Goal: Information Seeking & Learning: Learn about a topic

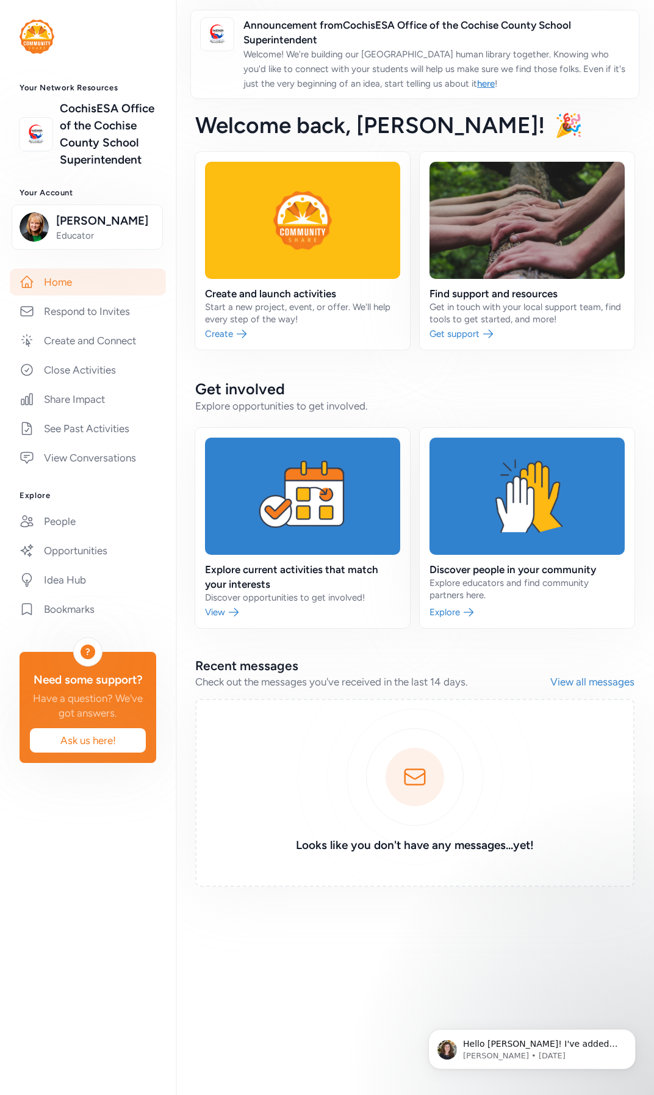
click at [585, 682] on link "View all messages" at bounding box center [593, 681] width 84 height 15
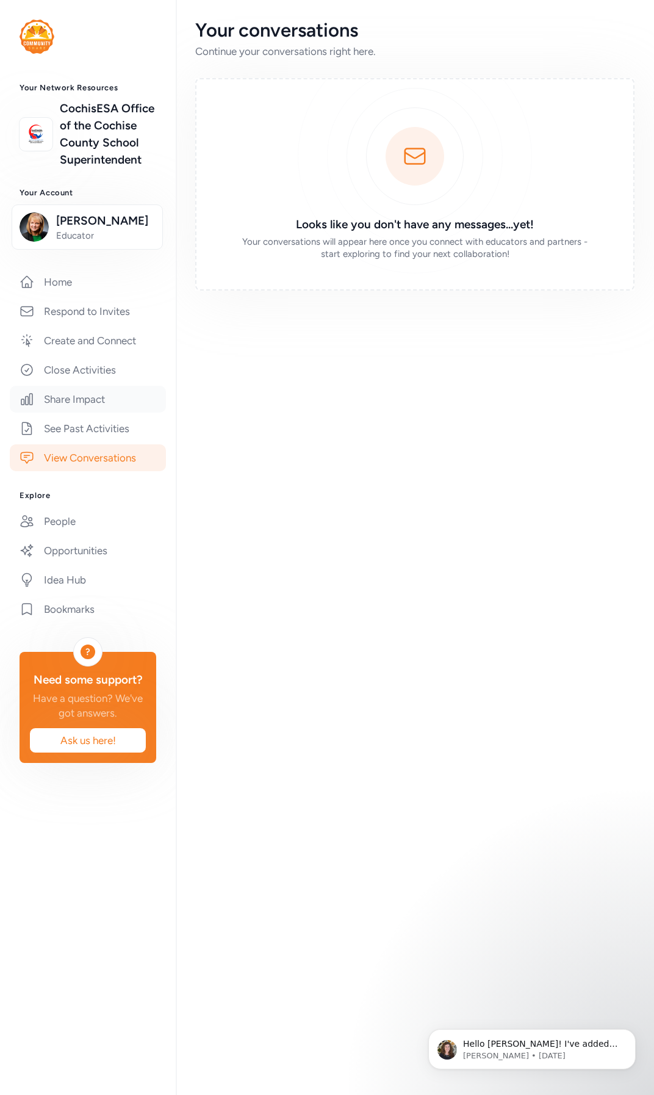
click at [78, 398] on link "Share Impact" at bounding box center [88, 399] width 156 height 27
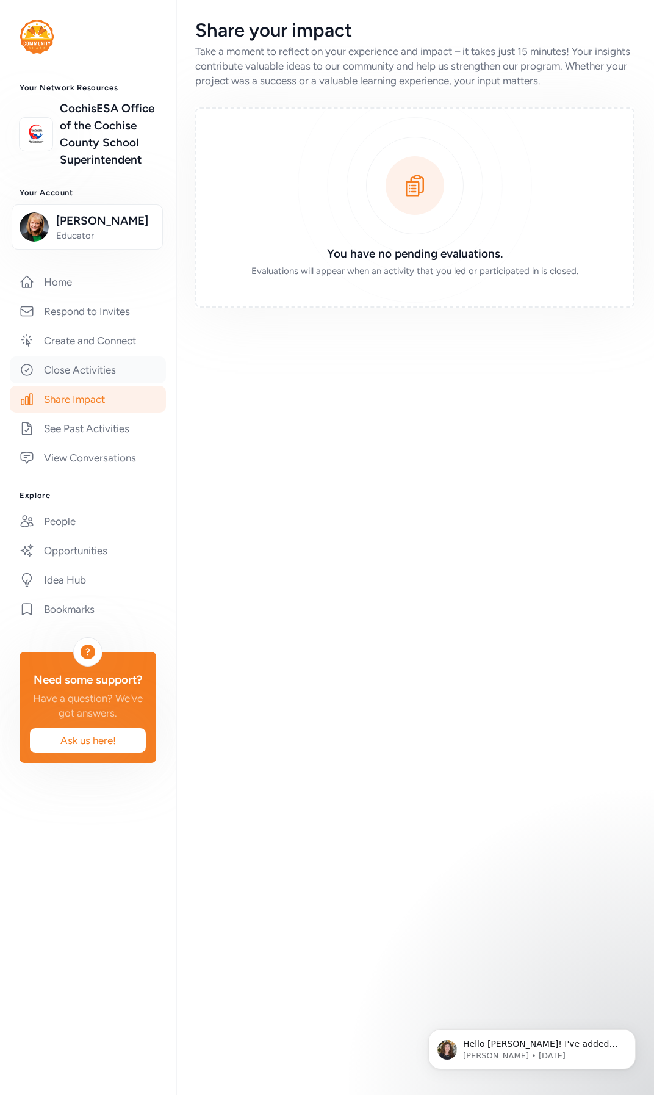
click at [84, 378] on link "Close Activities" at bounding box center [88, 369] width 156 height 27
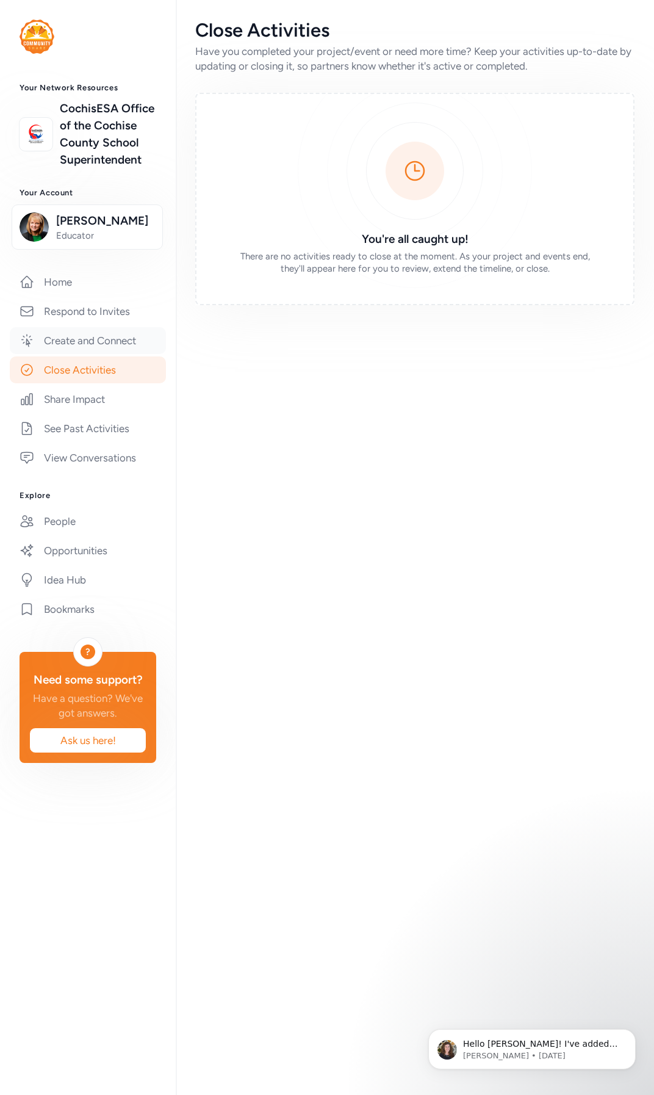
click at [85, 349] on link "Create and Connect" at bounding box center [88, 340] width 156 height 27
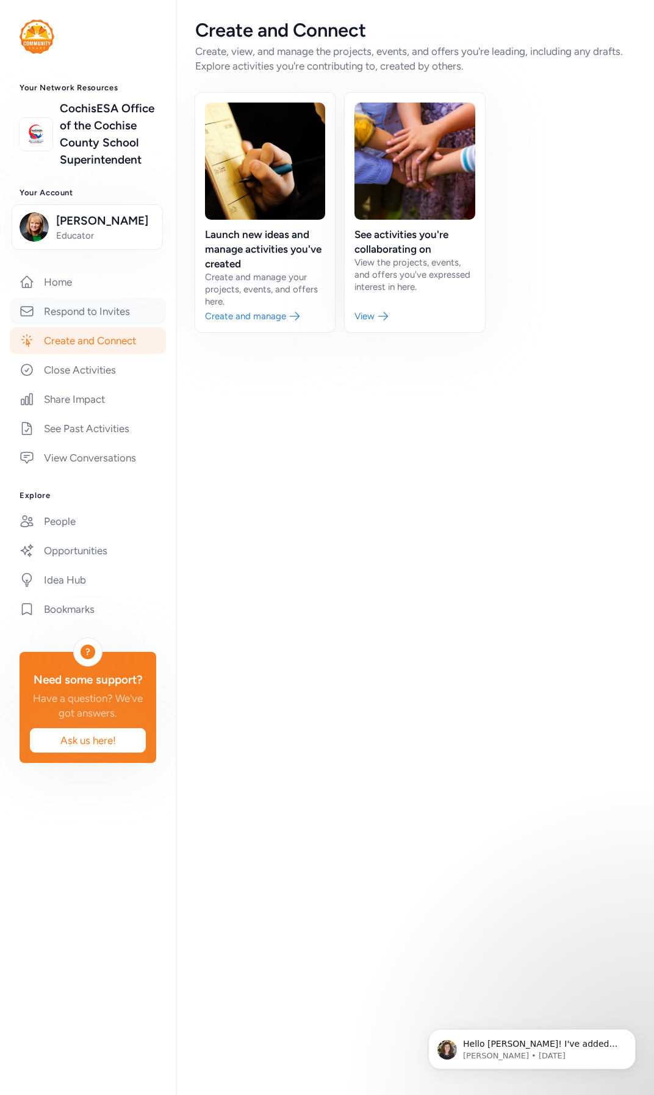
click at [93, 312] on link "Respond to Invites" at bounding box center [88, 311] width 156 height 27
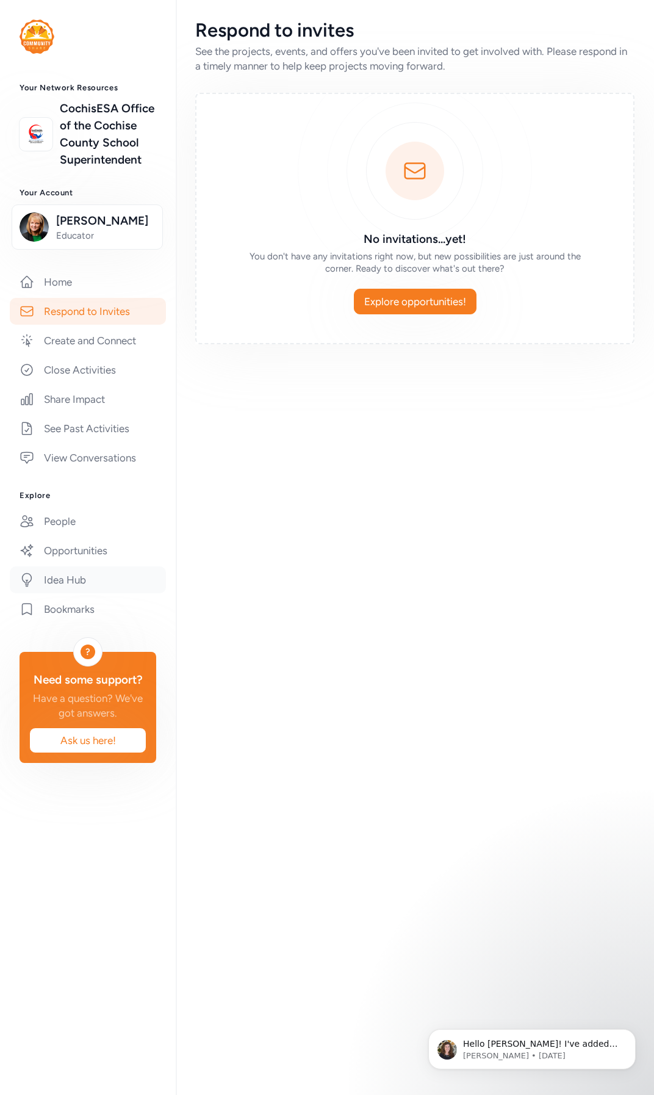
click at [78, 577] on link "Idea Hub" at bounding box center [88, 579] width 156 height 27
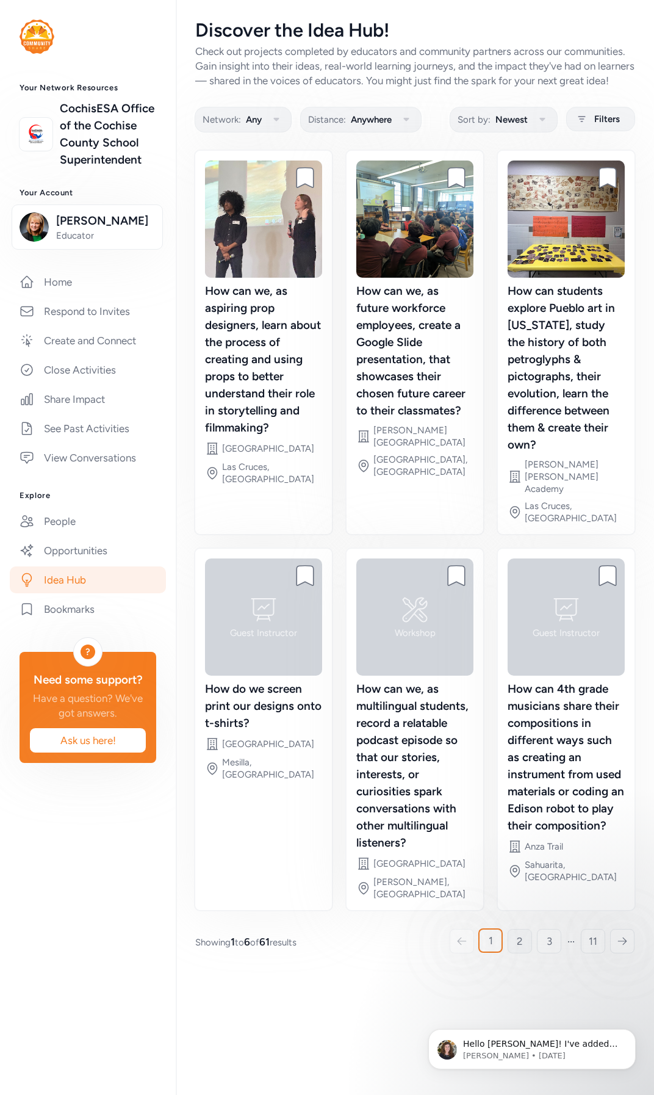
click at [516, 929] on link "2" at bounding box center [520, 941] width 24 height 24
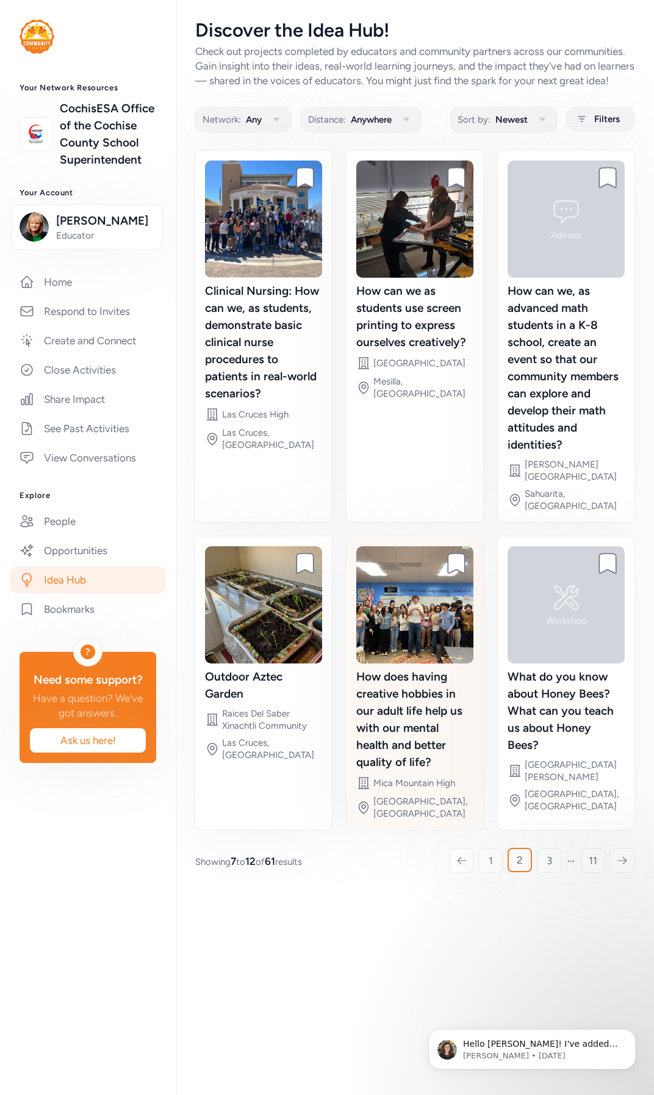
click at [391, 708] on div "How does having creative hobbies in our adult life help us with our mental heal…" at bounding box center [414, 719] width 117 height 103
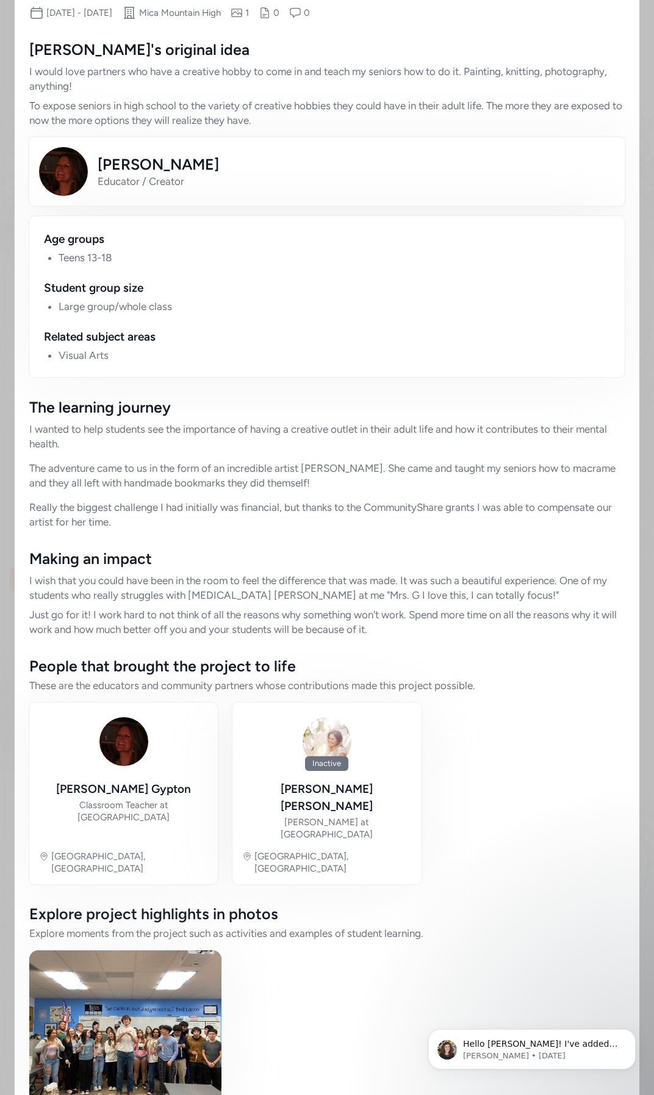
scroll to position [410, 0]
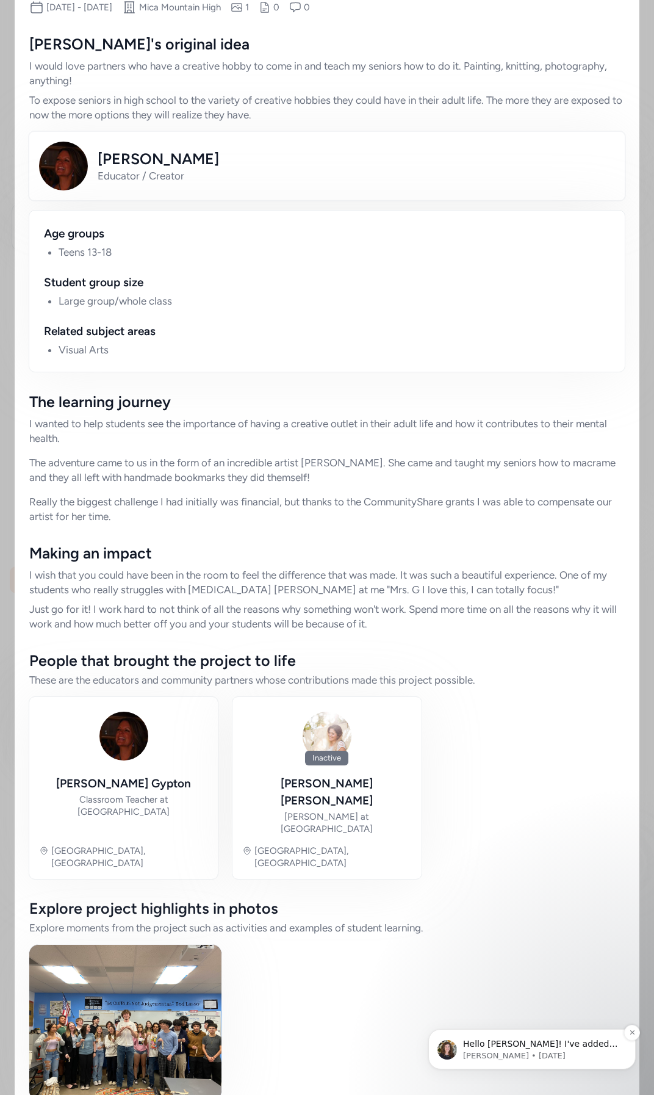
click at [568, 1052] on p "[PERSON_NAME] • [DATE]" at bounding box center [541, 1055] width 157 height 11
